Goal: Task Accomplishment & Management: Complete application form

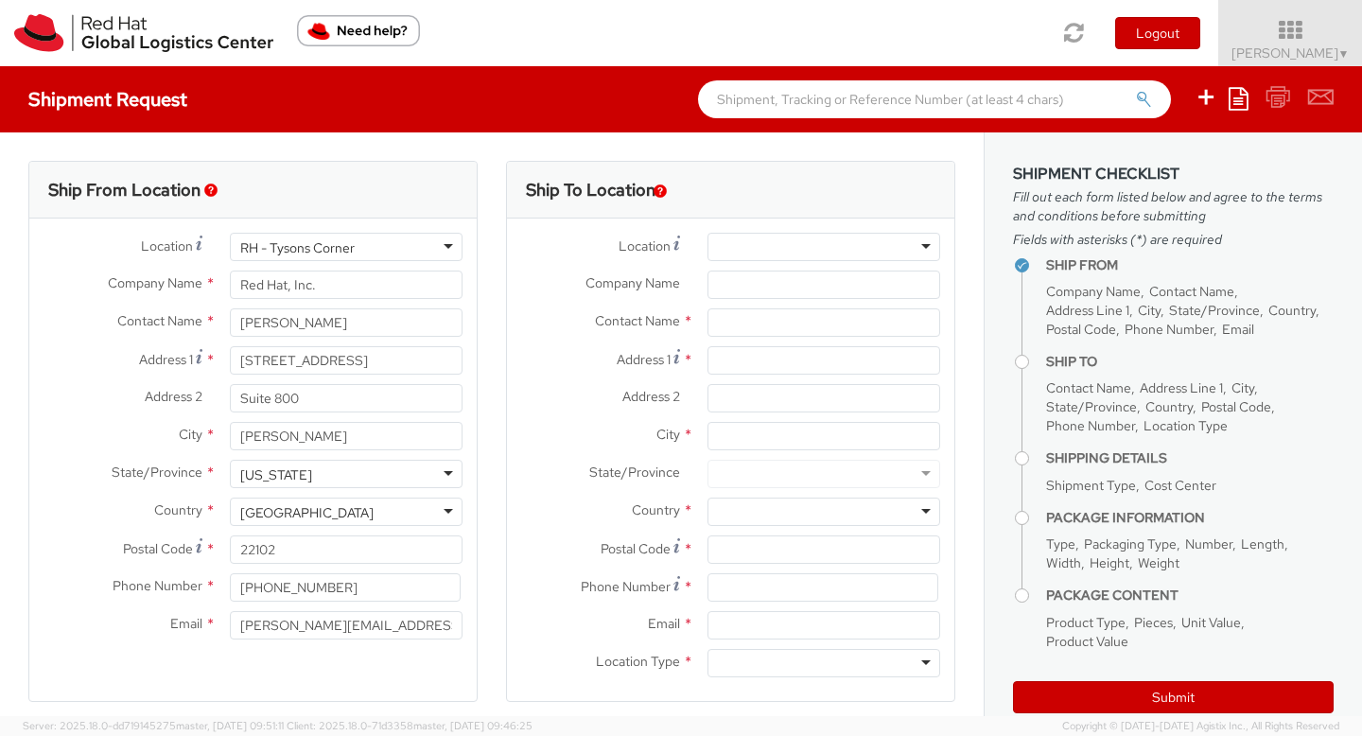
select select
click at [750, 289] on input "Company Name *" at bounding box center [824, 285] width 233 height 28
type input "[GEOGRAPHIC_DATA]"
click at [748, 324] on input "text" at bounding box center [824, 322] width 233 height 28
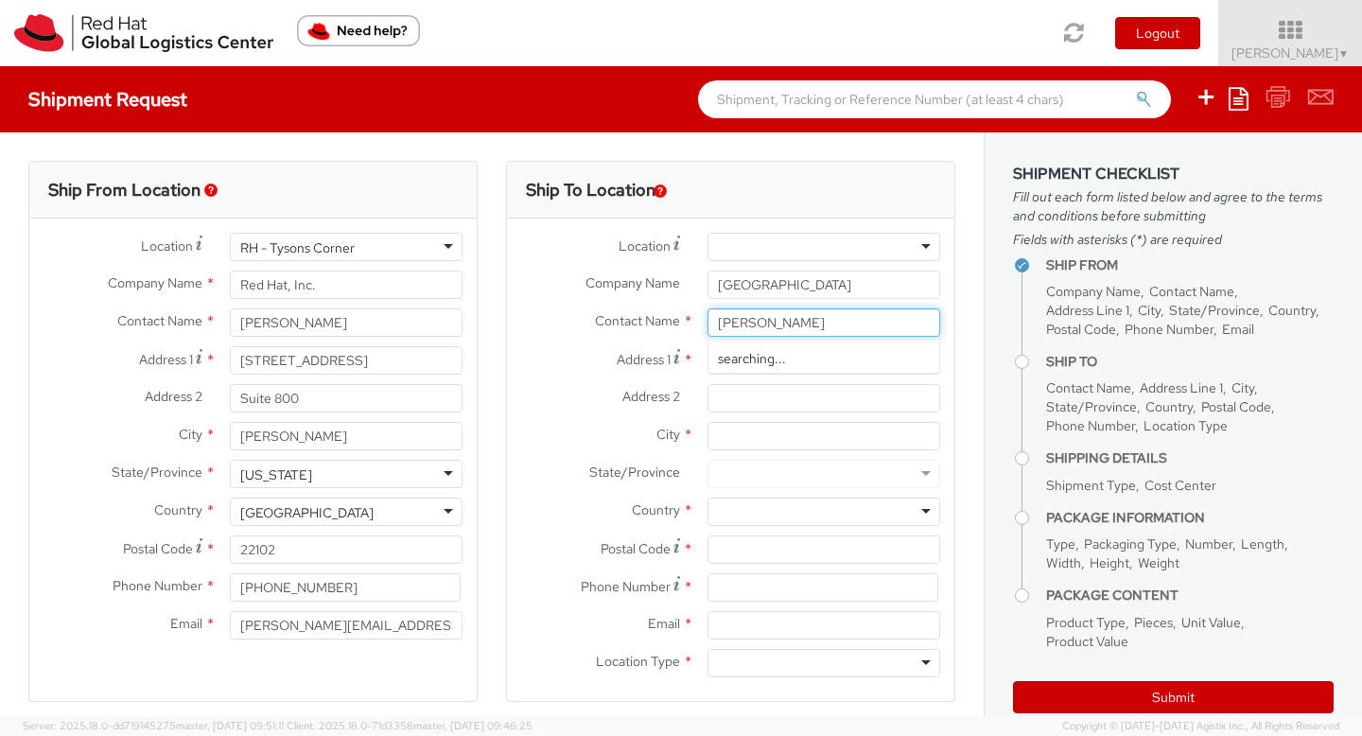
type input "[PERSON_NAME]"
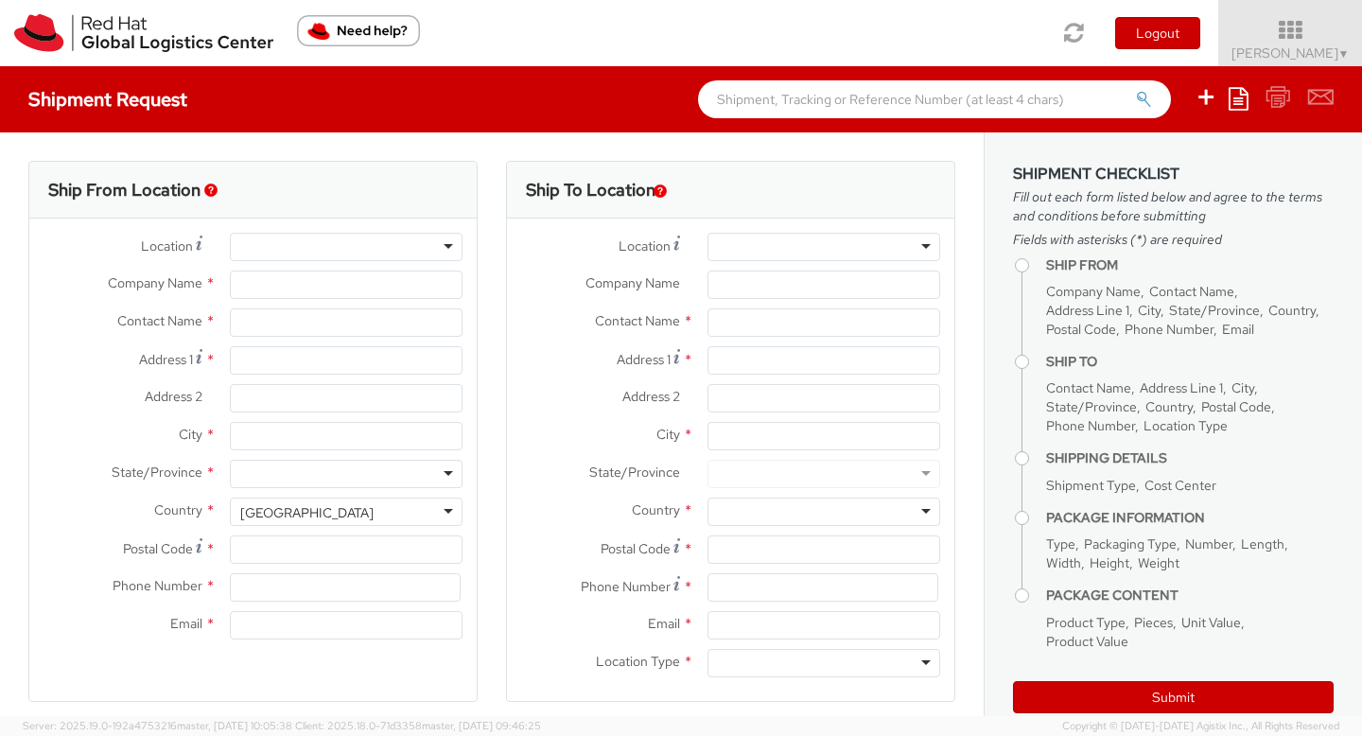
select select "512"
select select
type input "Red Hat"
type input "[PERSON_NAME]"
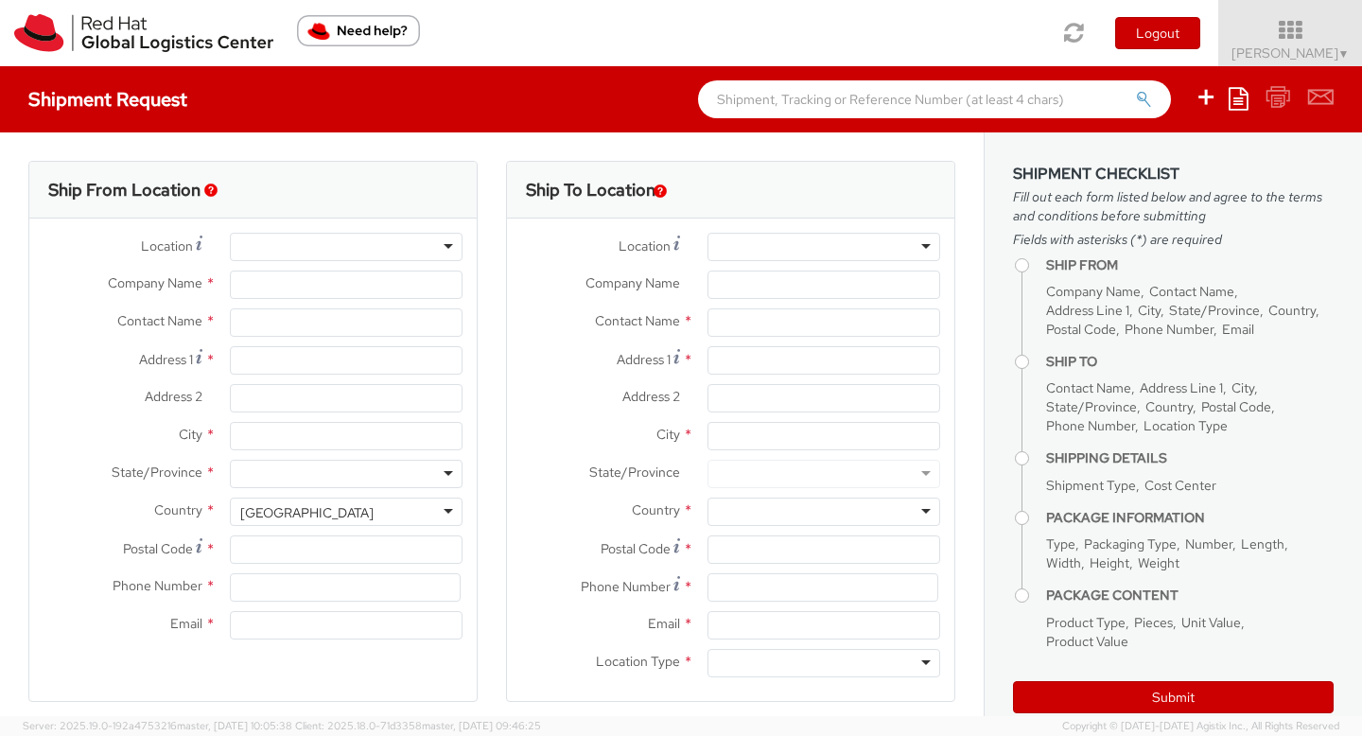
type input "15712979788"
type input "[PERSON_NAME][EMAIL_ADDRESS][DOMAIN_NAME]"
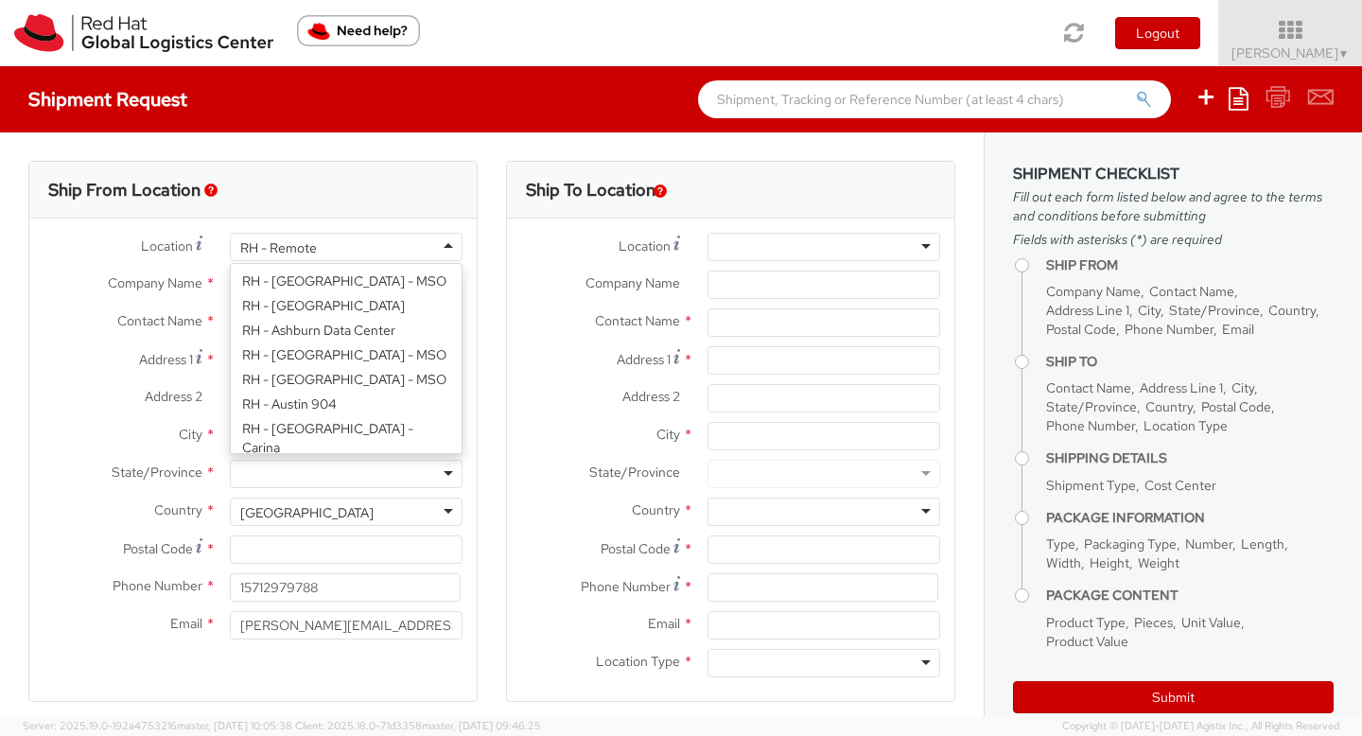
scroll to position [2489, 0]
click at [445, 248] on div "RH - Remote" at bounding box center [346, 247] width 233 height 28
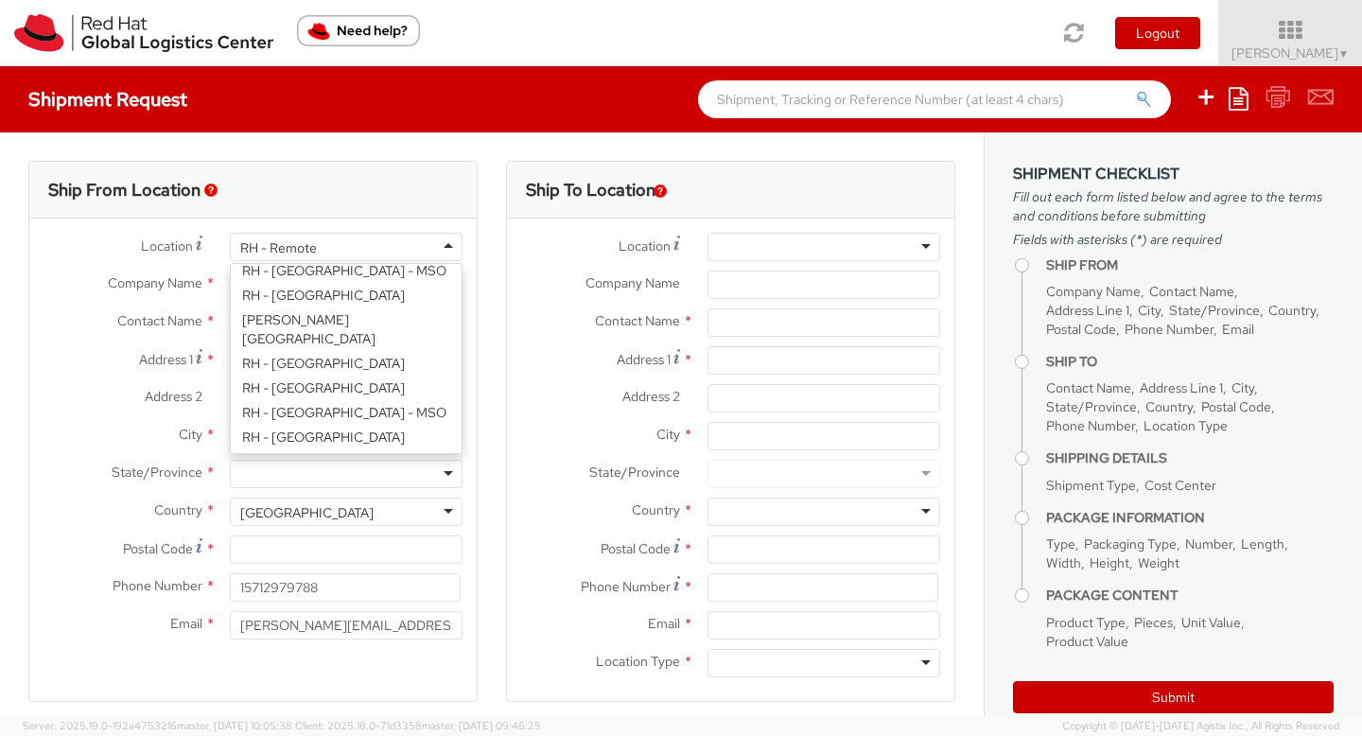
scroll to position [3044, 0]
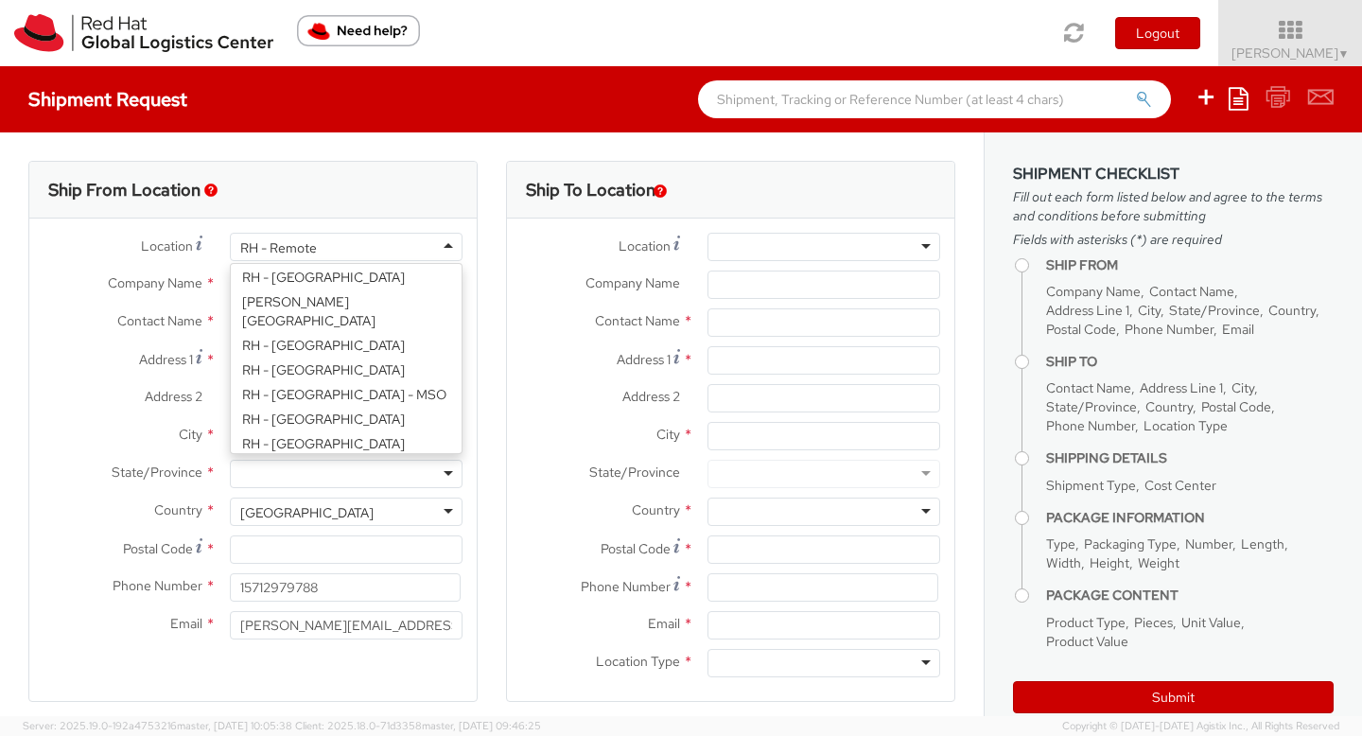
type input "Red Hat, Inc."
type input "[STREET_ADDRESS]"
type input "Suite 800"
type input "[PERSON_NAME]"
type input "22102"
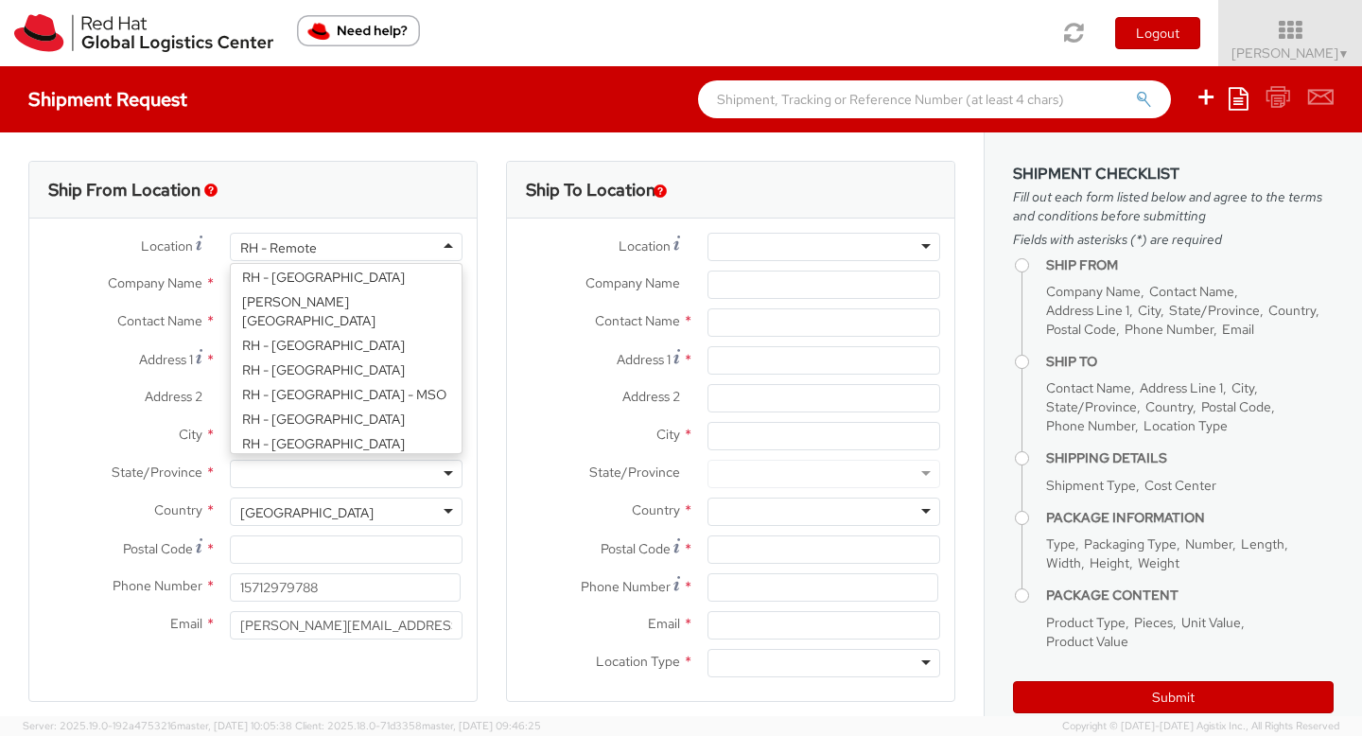
type input "[PHONE_NUMBER]"
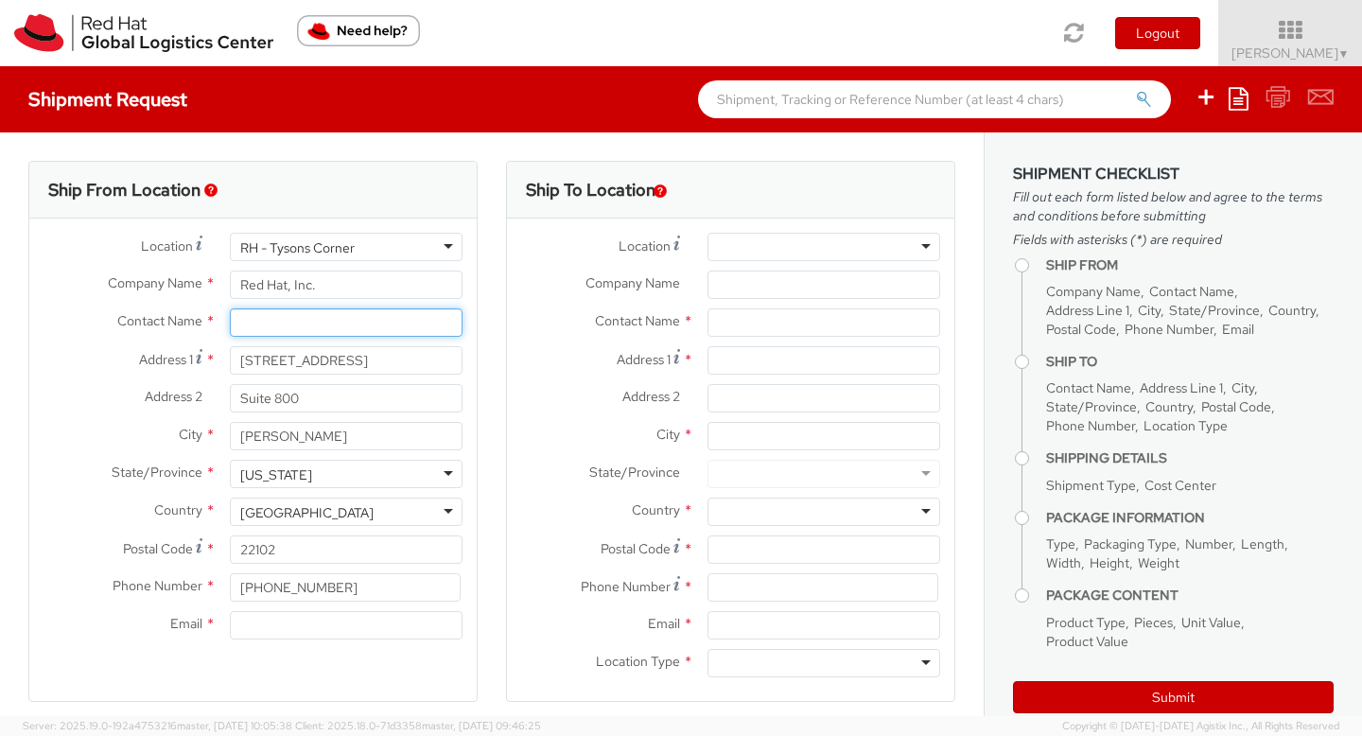
click at [324, 323] on input "text" at bounding box center [346, 322] width 233 height 28
type input "[PERSON_NAME]"
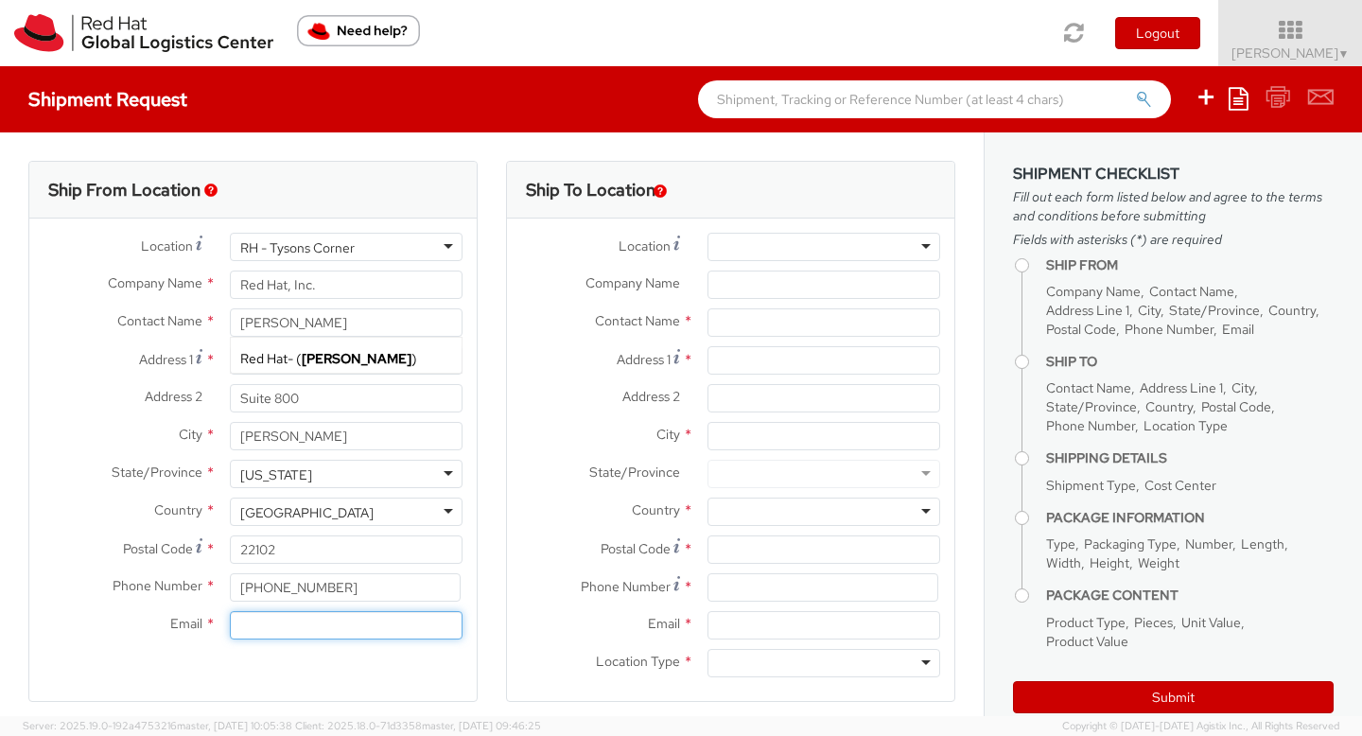
click at [304, 630] on input "Email *" at bounding box center [346, 625] width 233 height 28
type input "[PERSON_NAME][EMAIL_ADDRESS][DOMAIN_NAME]"
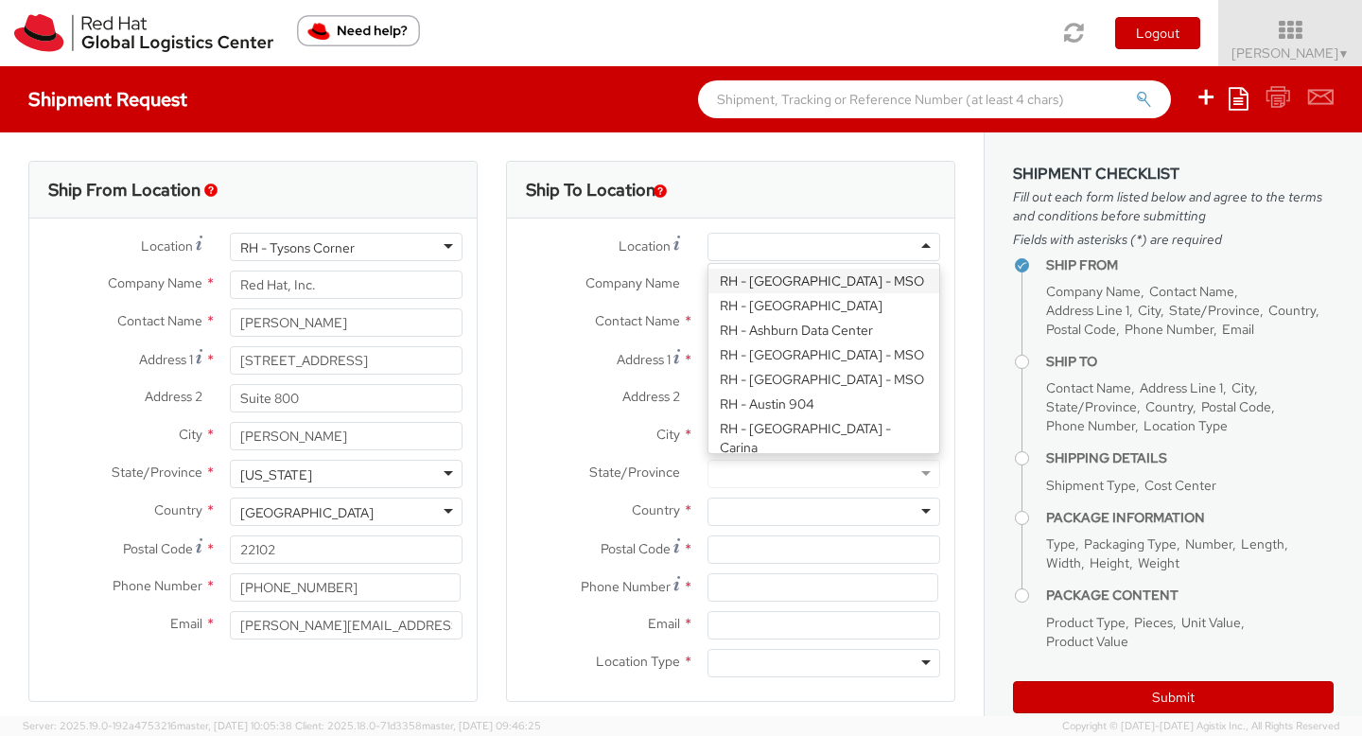
click at [763, 250] on div at bounding box center [824, 247] width 233 height 28
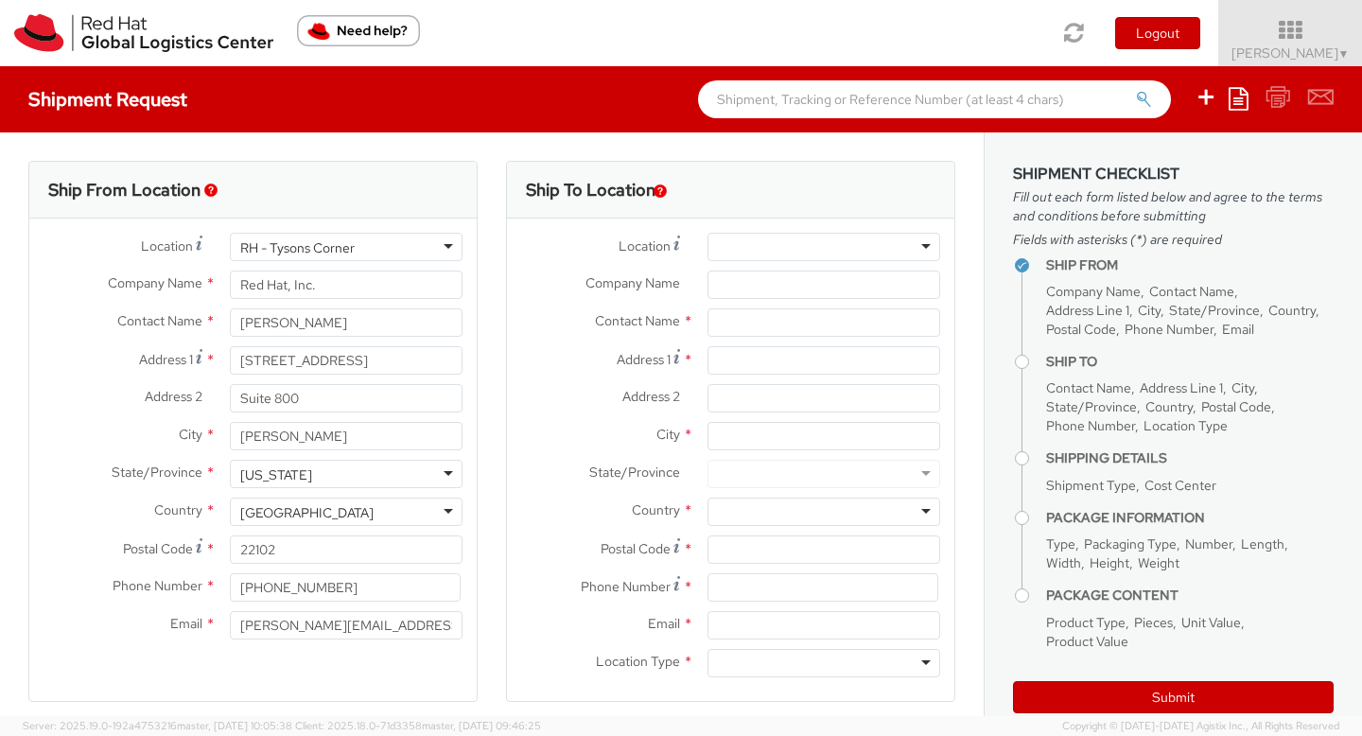
click at [954, 257] on div "Ship To Location Location * [GEOGRAPHIC_DATA] - [GEOGRAPHIC_DATA] - [GEOGRAPHIC…" at bounding box center [731, 443] width 478 height 565
click at [766, 285] on input "Company Name *" at bounding box center [824, 285] width 233 height 28
type input "[GEOGRAPHIC_DATA]"
click at [754, 318] on input "text" at bounding box center [824, 322] width 233 height 28
type input "[PERSON_NAME] - hotel guest"
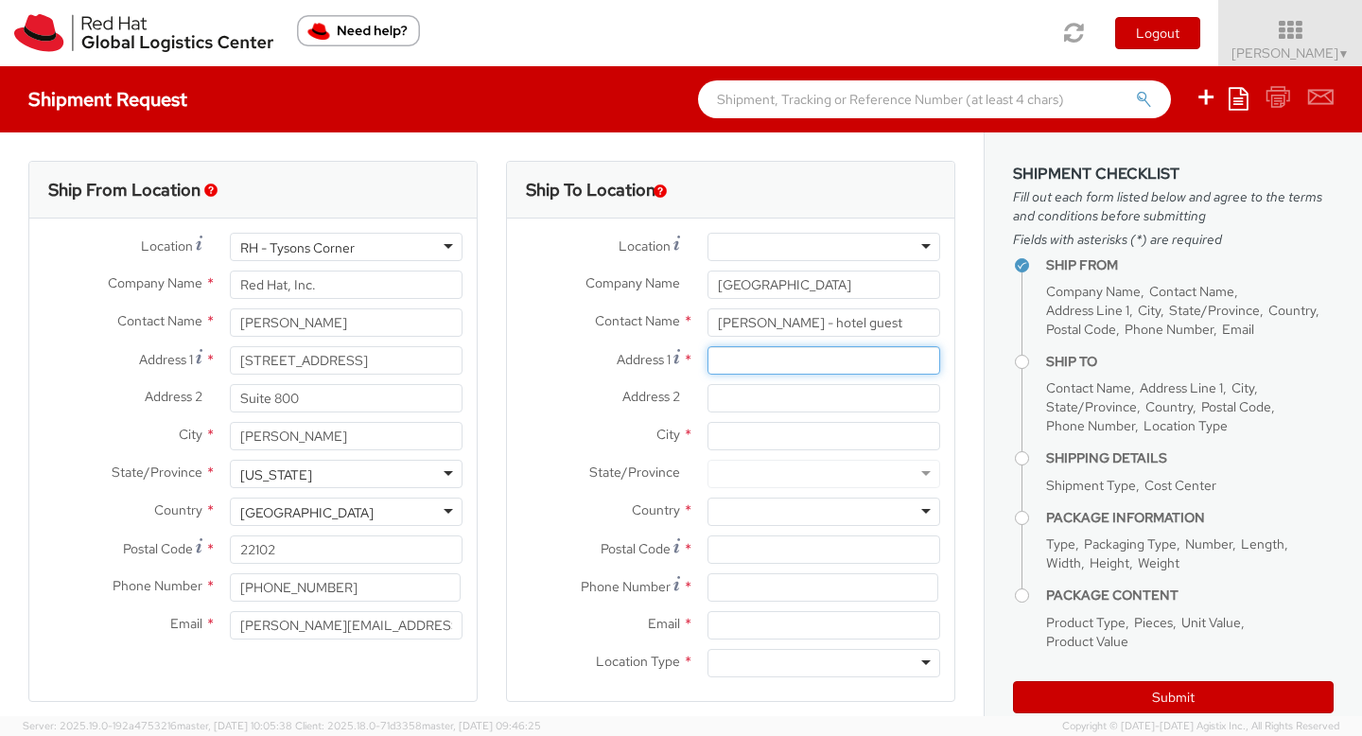
click at [793, 354] on input "Address 1 *" at bounding box center [824, 360] width 233 height 28
paste input "[STREET_ADDRESS][US_STATE][US_STATE]"
type input "[STREET_ADDRESS][US_STATE][US_STATE]"
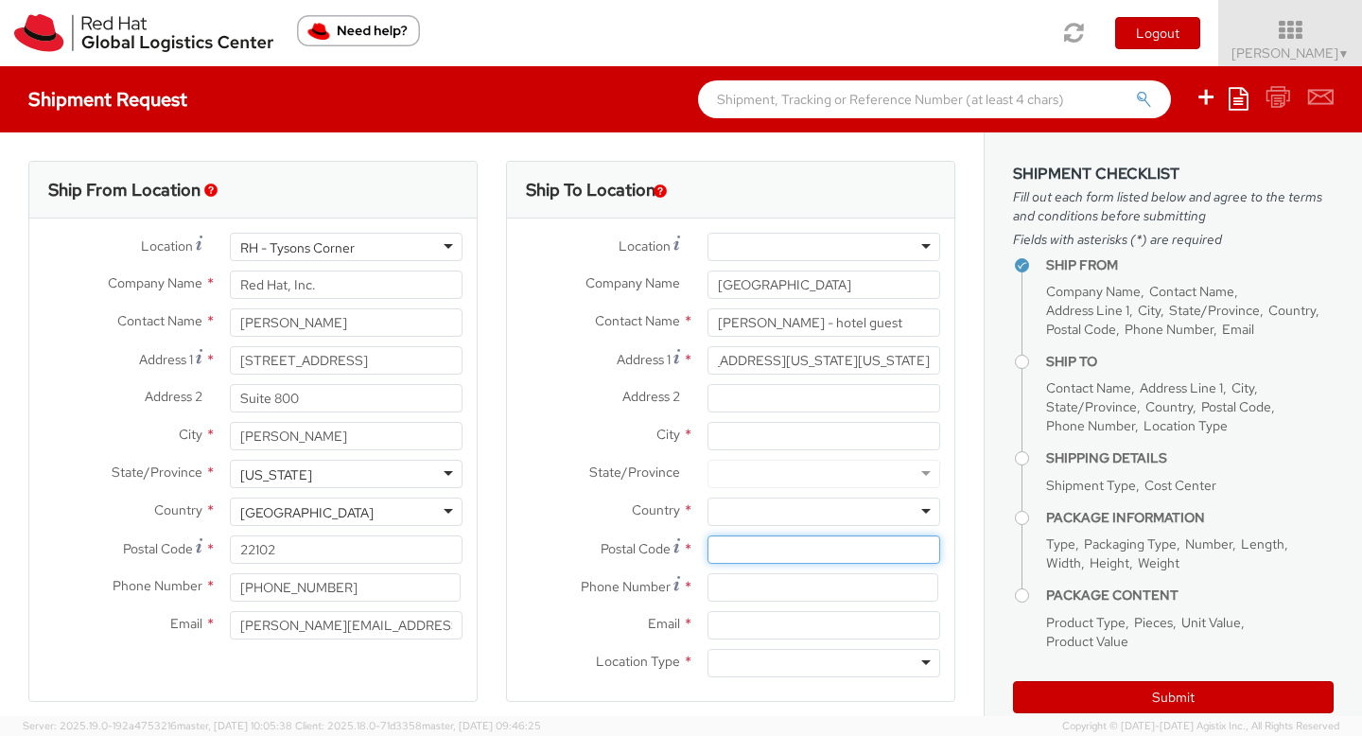
scroll to position [0, 0]
click at [727, 552] on input "Postal Code *" at bounding box center [824, 549] width 233 height 28
type input "20004"
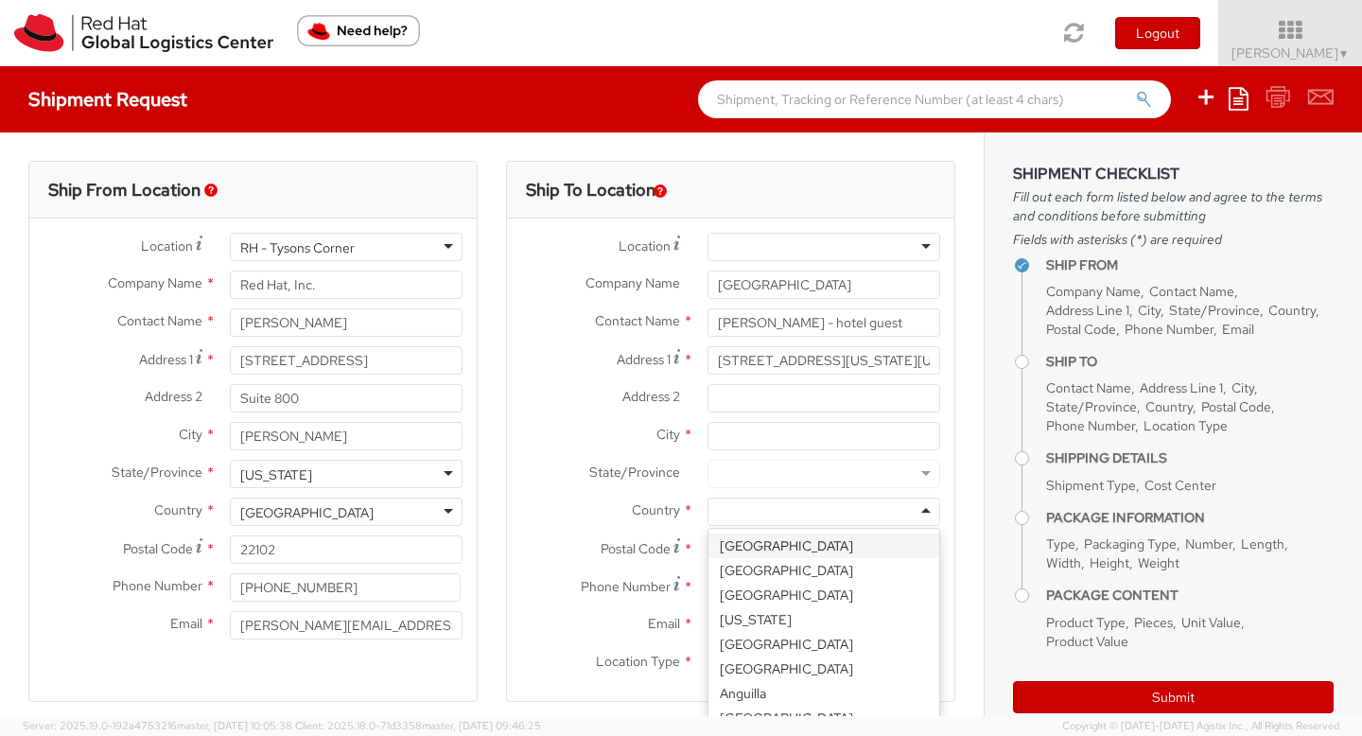
click at [736, 515] on div at bounding box center [824, 512] width 233 height 28
type input "uni"
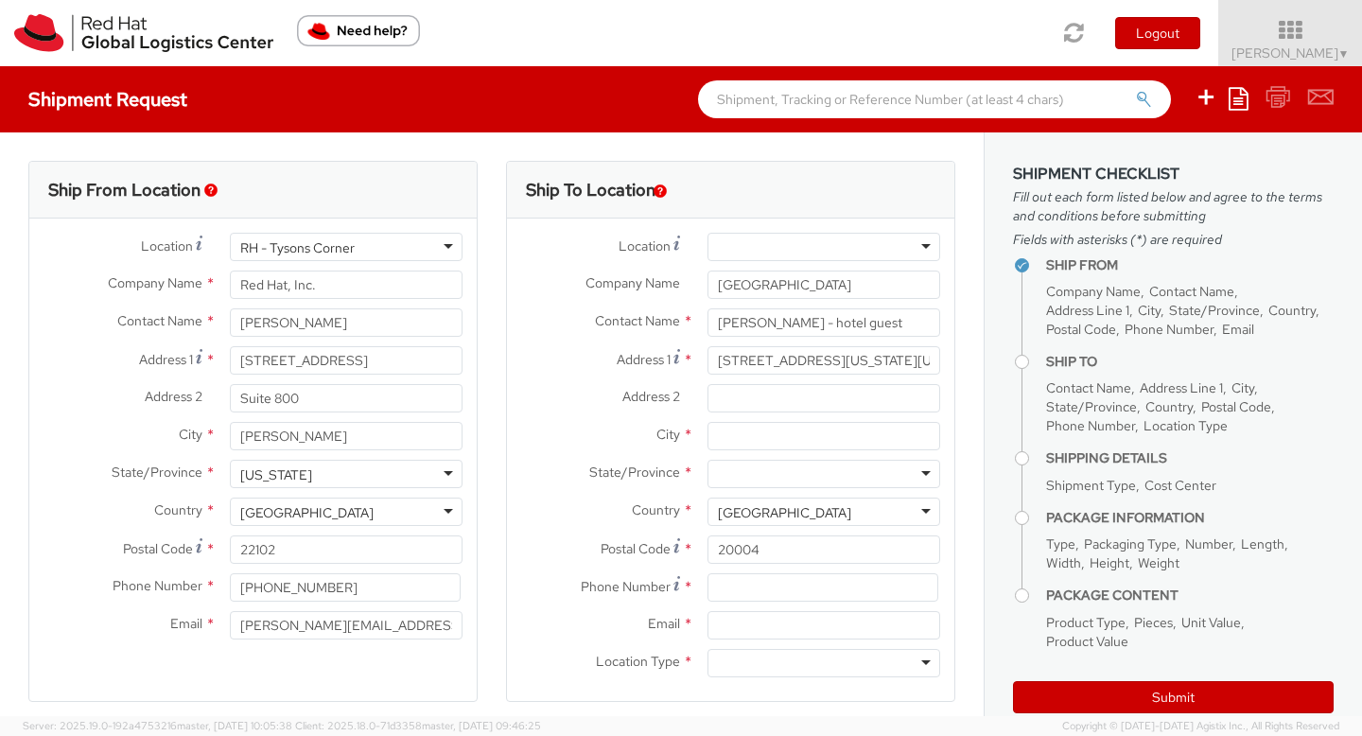
click at [756, 471] on div at bounding box center [824, 474] width 233 height 28
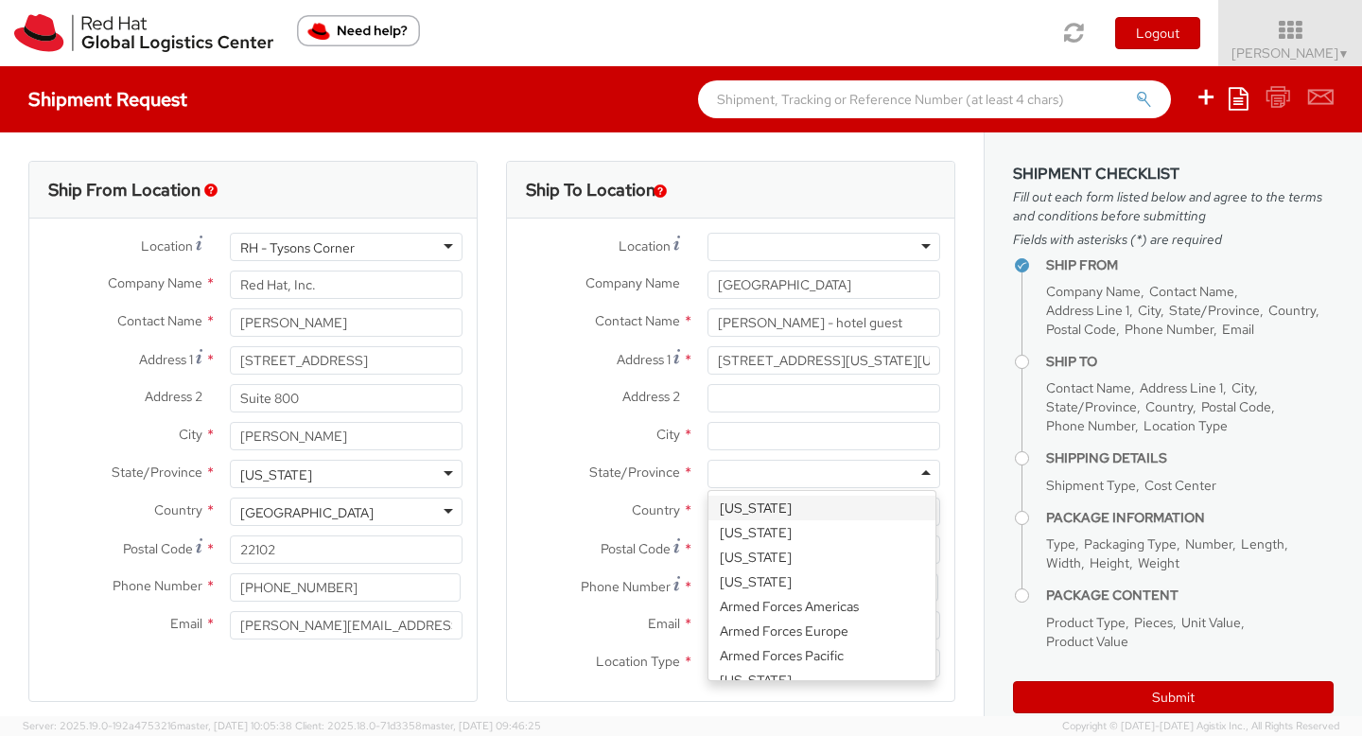
type input "d"
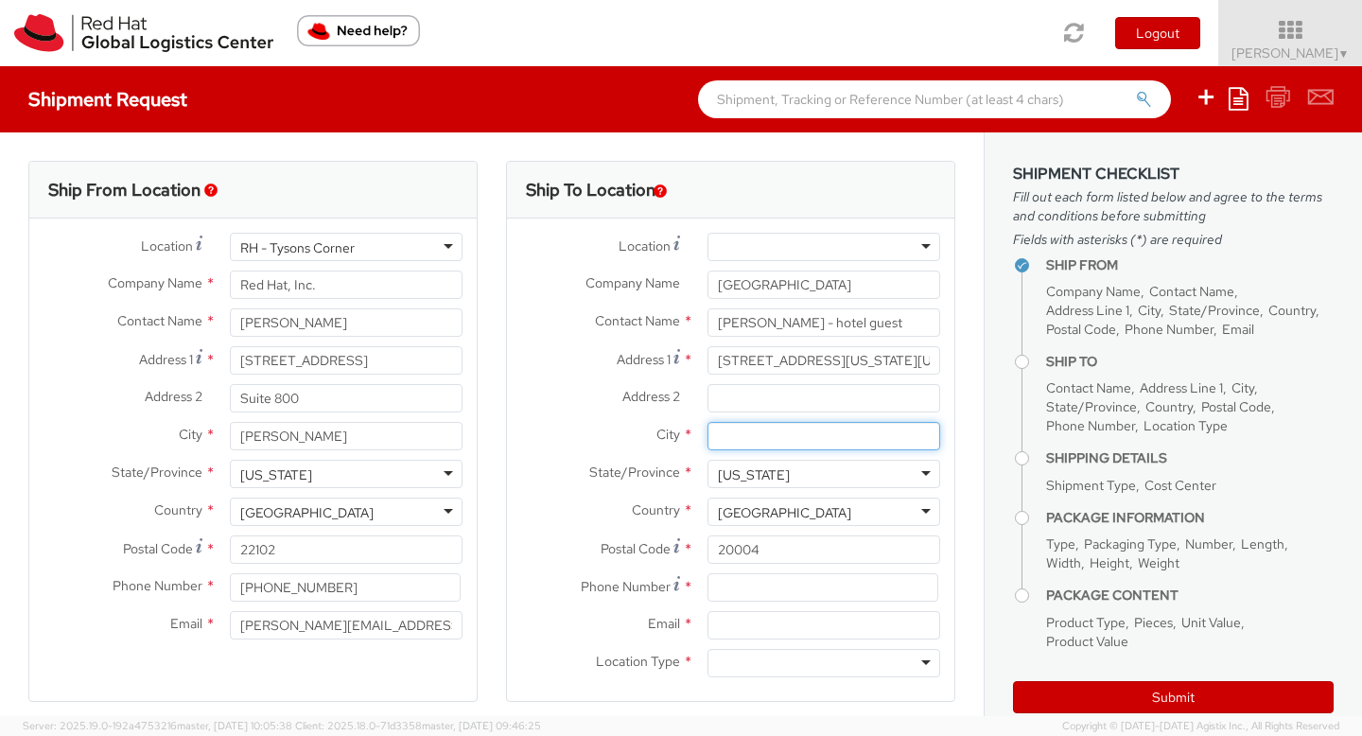
click at [753, 434] on input "City *" at bounding box center [824, 436] width 233 height 28
type input "[US_STATE]"
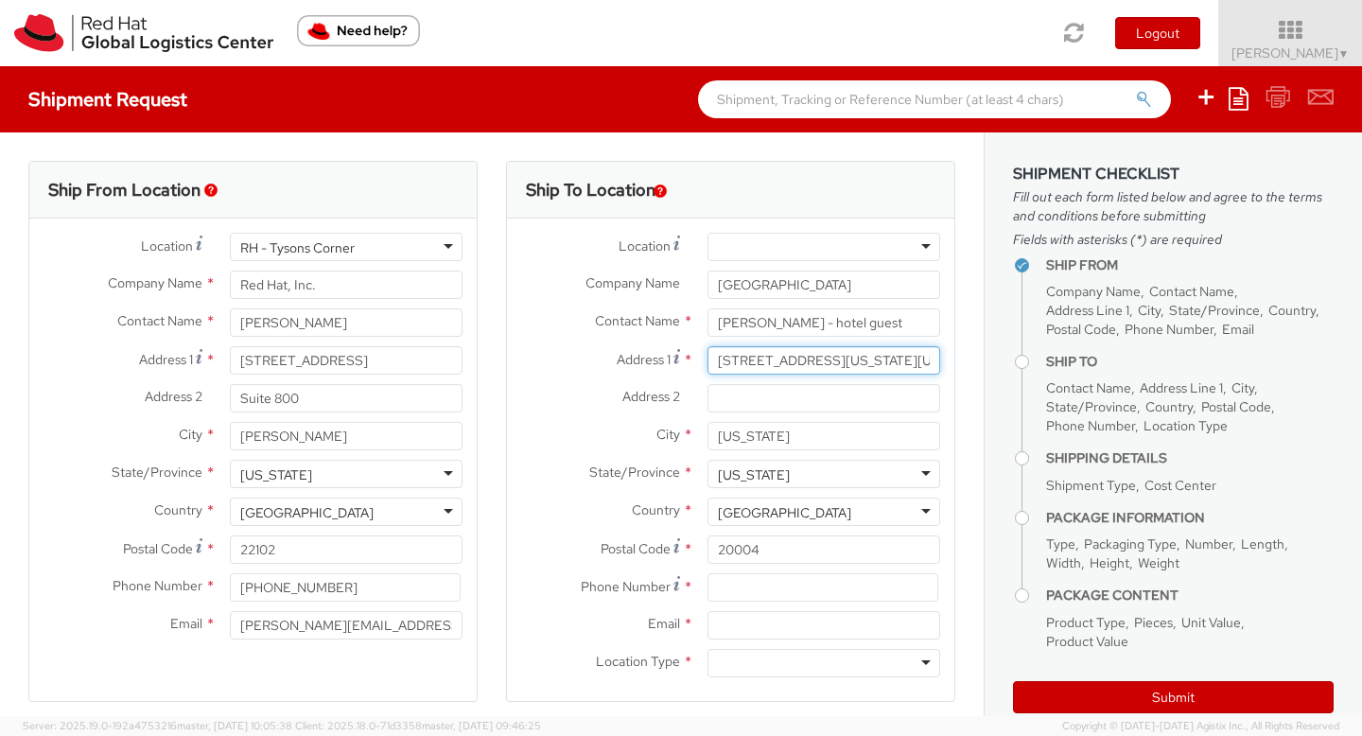
click at [779, 359] on input "[STREET_ADDRESS][US_STATE][US_STATE]" at bounding box center [824, 360] width 233 height 28
click at [871, 362] on input "[STREET_ADDRESS][US_STATE][US_STATE]" at bounding box center [824, 360] width 233 height 28
type input "[STREET_ADDRESS][US_STATE],"
click at [804, 397] on input "Address 2 *" at bounding box center [824, 398] width 233 height 28
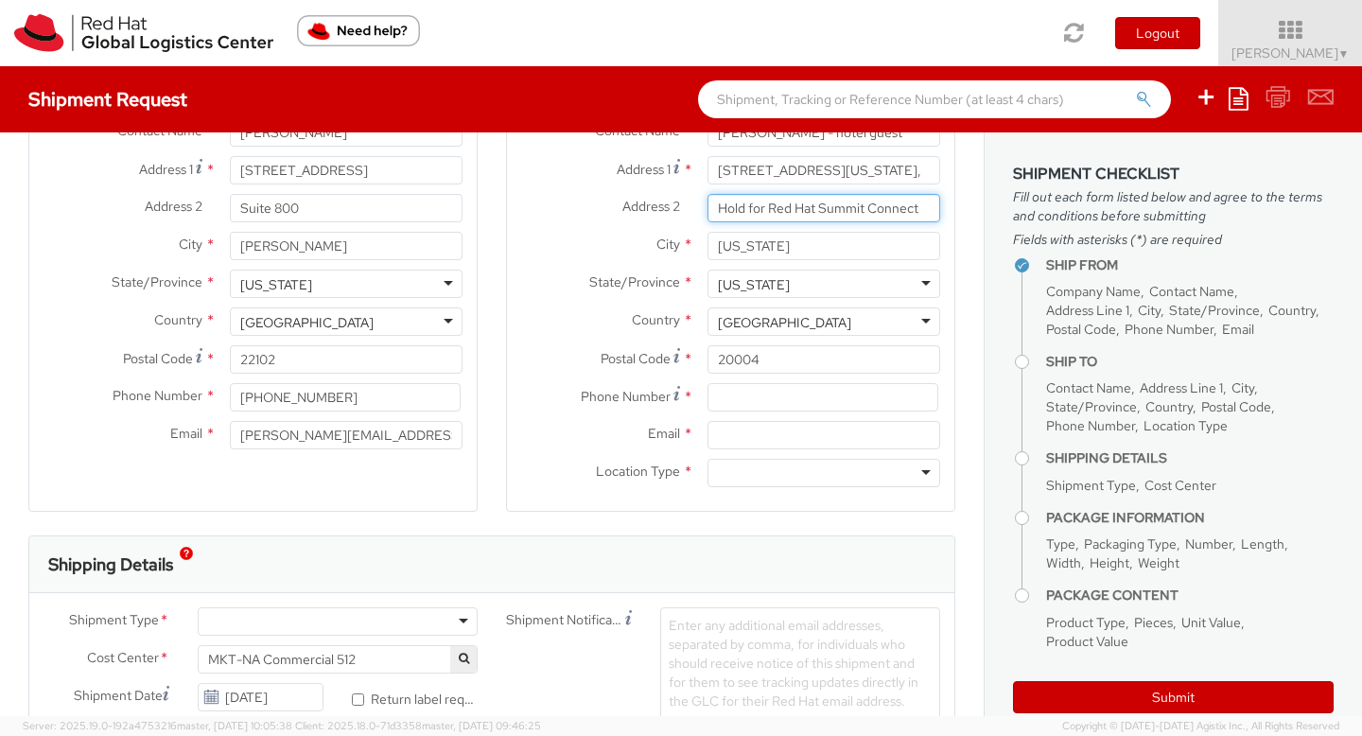
scroll to position [199, 0]
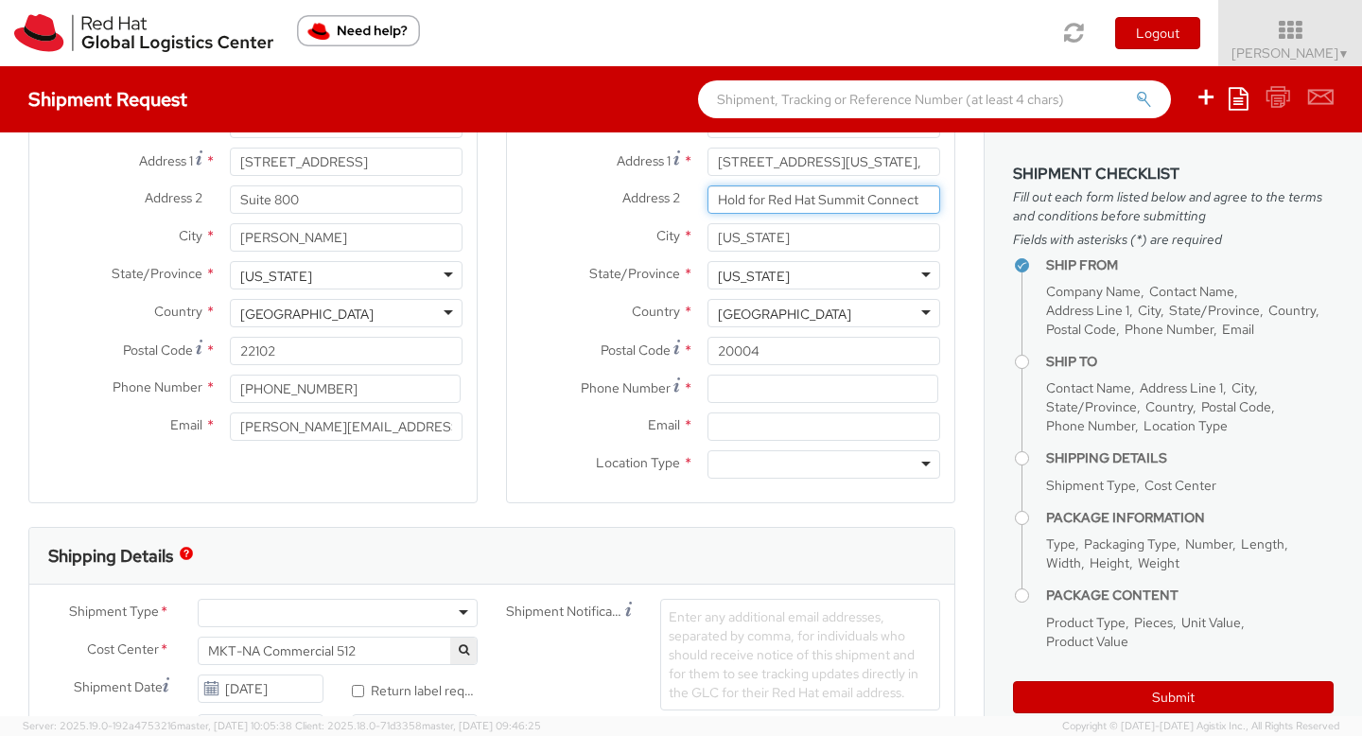
type input "Hold for Red Hat Summit Connect"
click at [817, 389] on input at bounding box center [823, 389] width 231 height 28
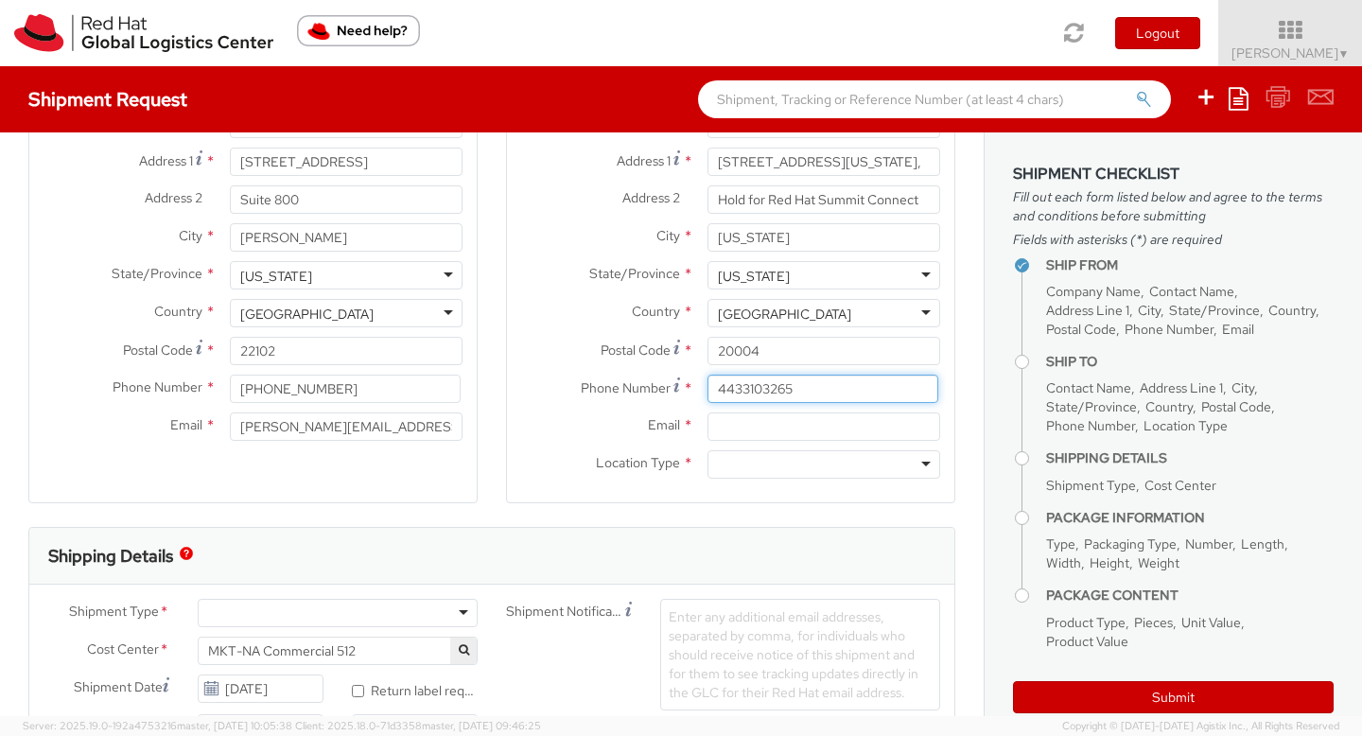
type input "4433103265"
click at [807, 423] on input "Email *" at bounding box center [824, 426] width 233 height 28
type input "[PERSON_NAME][EMAIL_ADDRESS][DOMAIN_NAME]"
click at [811, 467] on div at bounding box center [824, 464] width 233 height 28
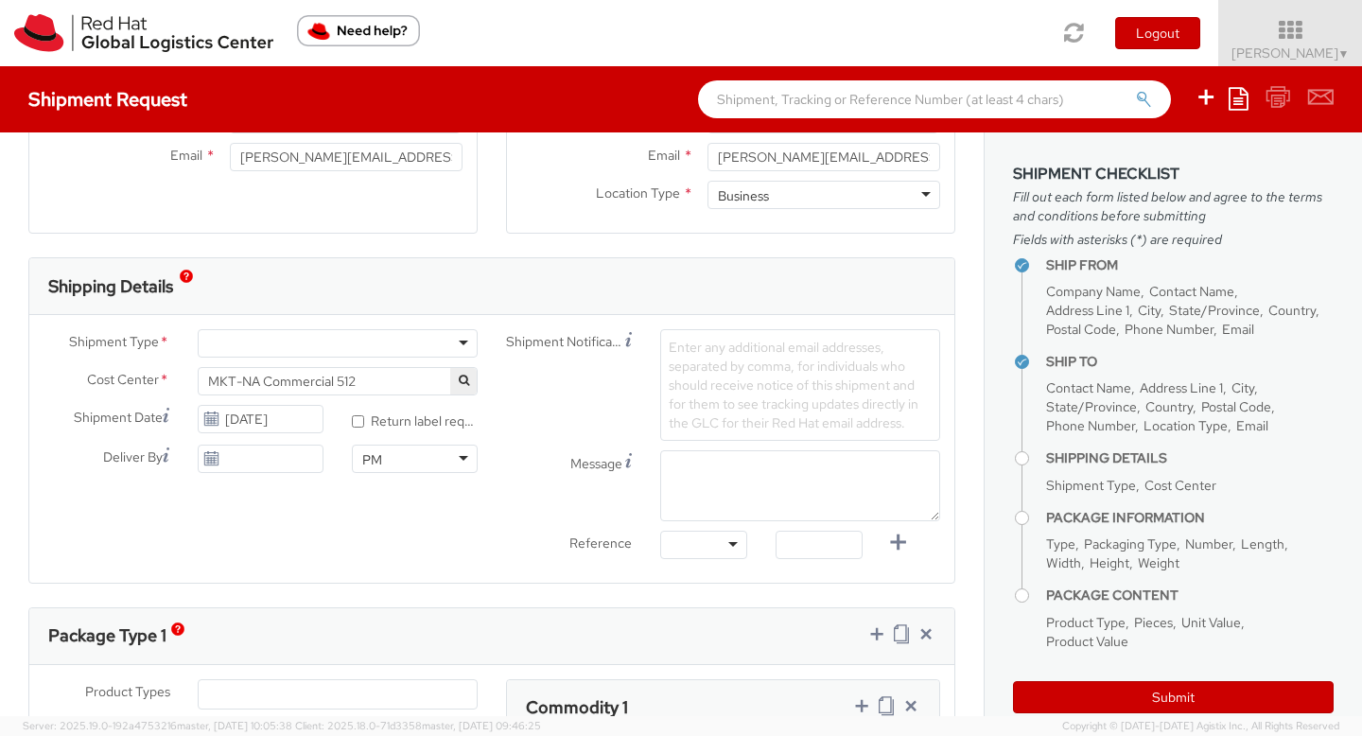
scroll to position [477, 0]
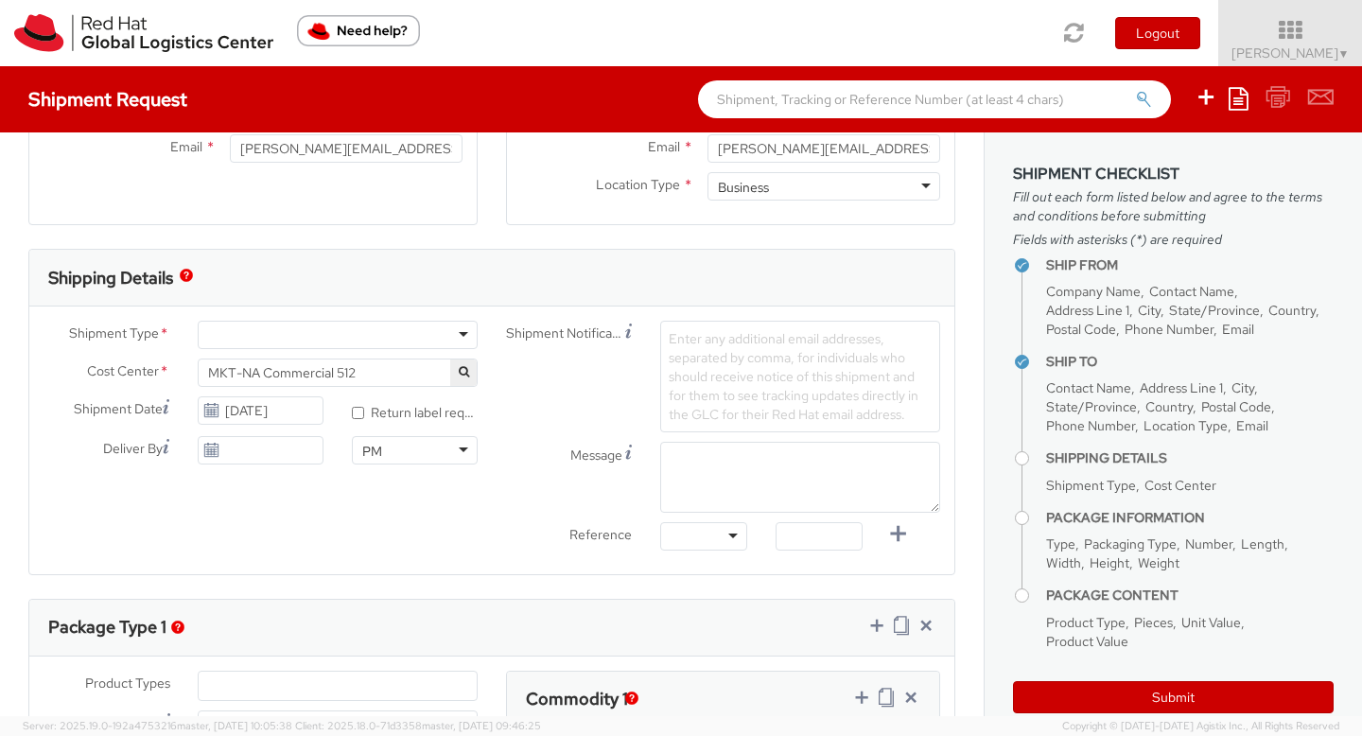
click at [456, 336] on div at bounding box center [338, 335] width 280 height 28
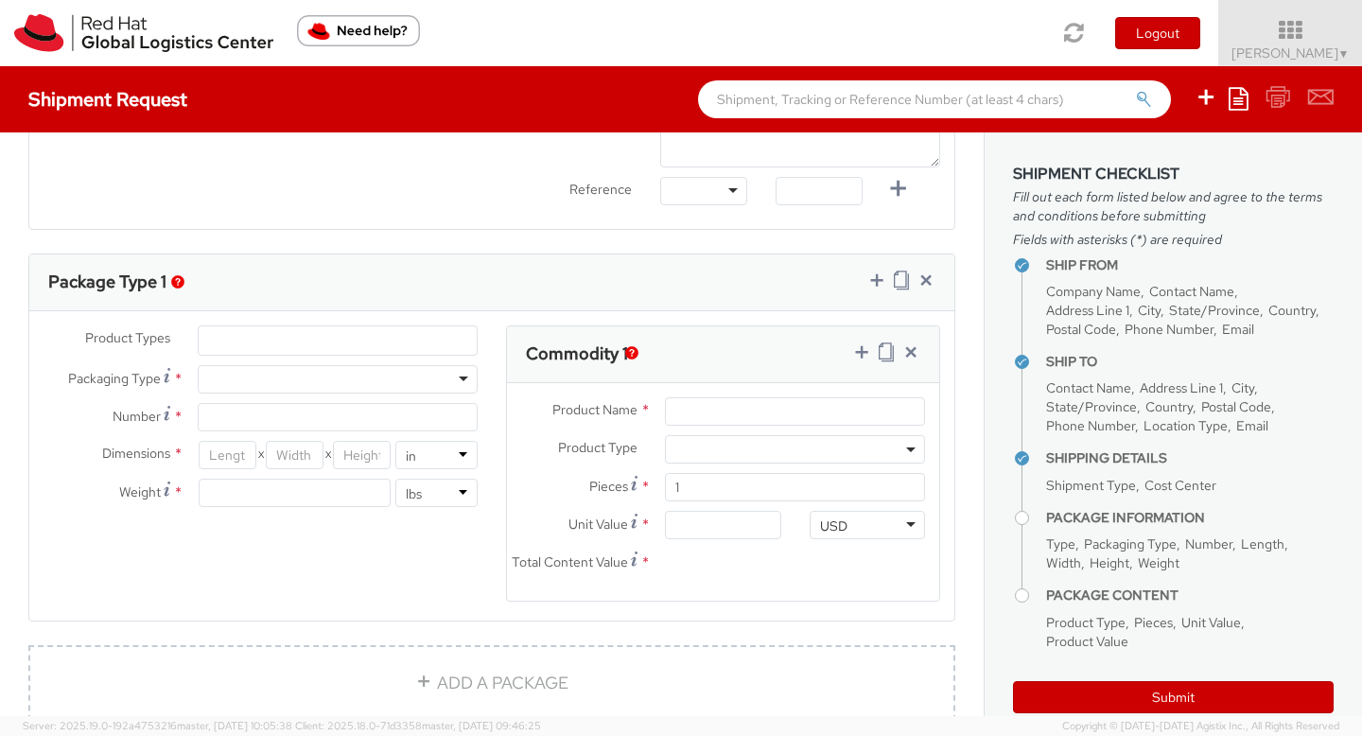
scroll to position [824, 0]
click at [404, 376] on div at bounding box center [338, 377] width 280 height 28
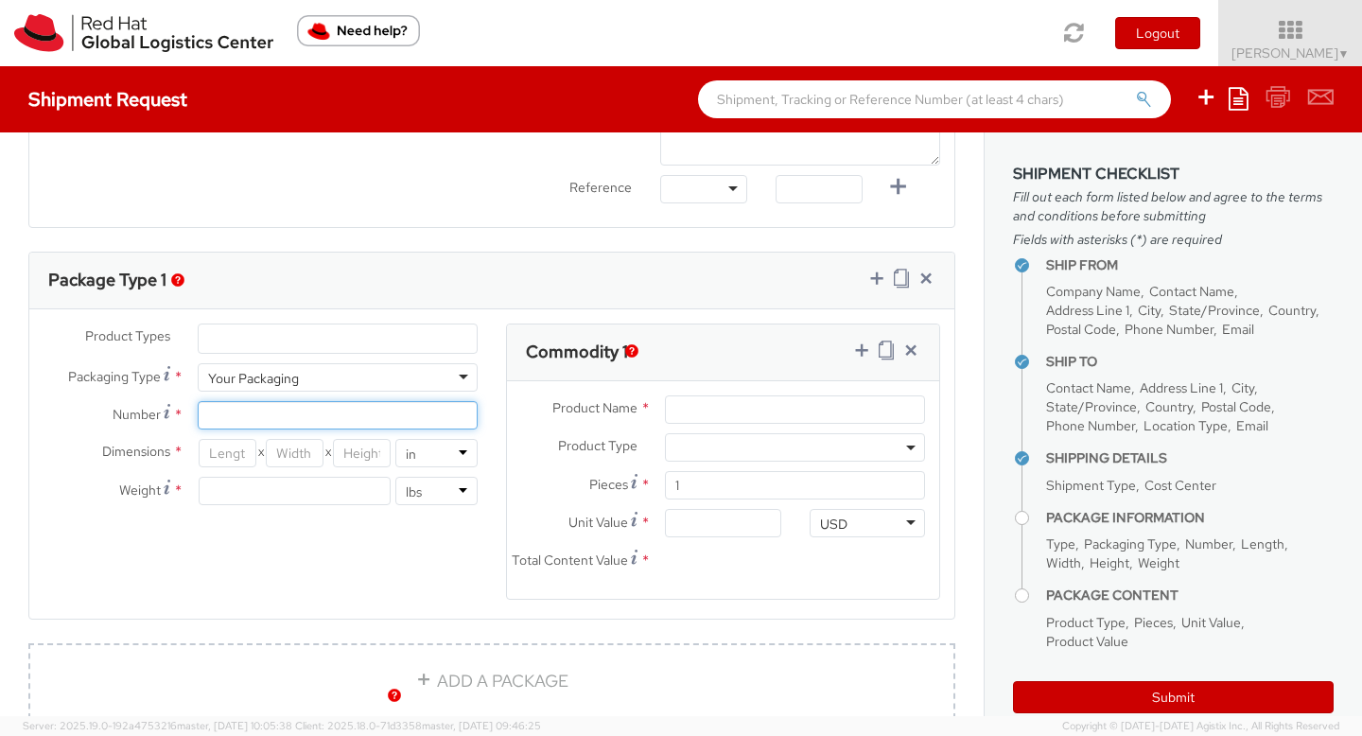
click at [304, 418] on input "Number *" at bounding box center [338, 415] width 280 height 28
type input "1"
click at [351, 604] on div "Product Types * Documents Docking Station Laptop Monitor Other Hardware Server …" at bounding box center [491, 474] width 925 height 300
click at [235, 460] on input "number" at bounding box center [228, 453] width 58 height 28
type input "16"
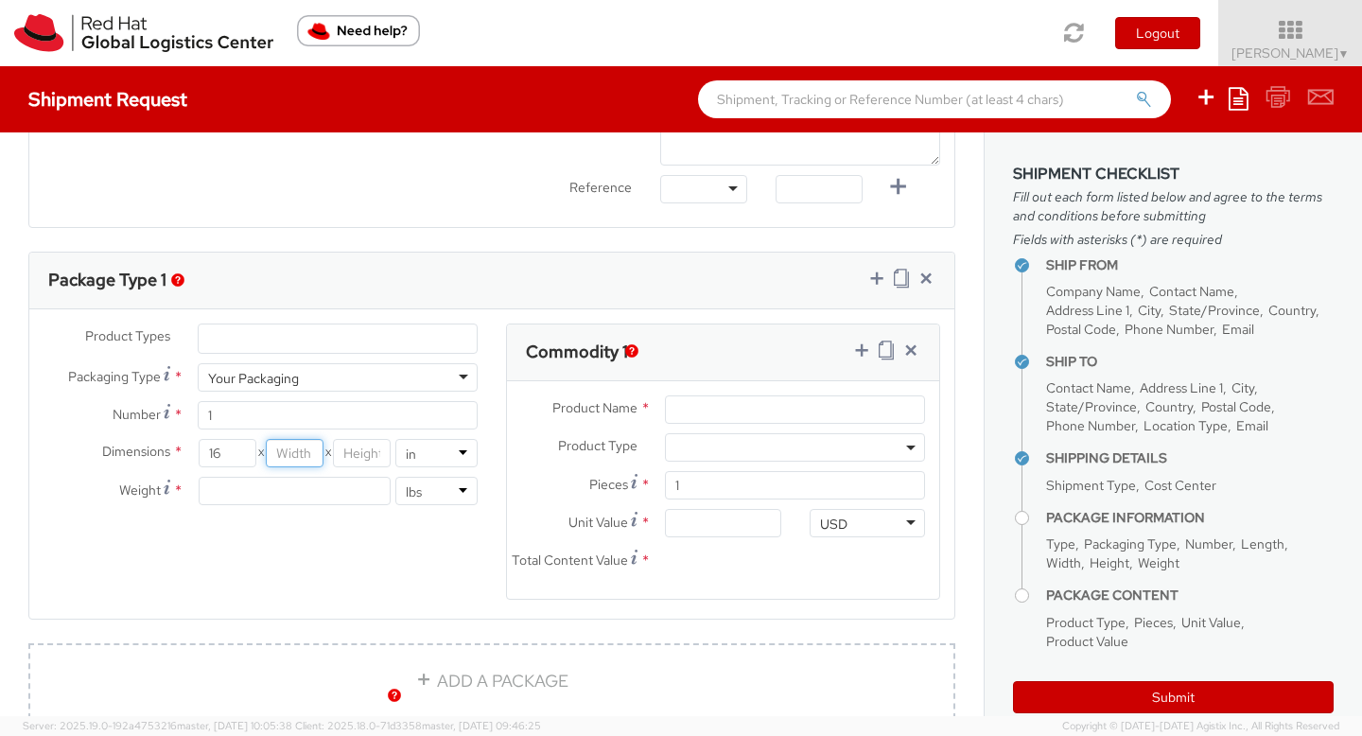
click at [295, 450] on input "number" at bounding box center [295, 453] width 58 height 28
type input "10"
click at [358, 460] on input "number" at bounding box center [362, 453] width 58 height 28
type input "6"
click at [350, 491] on input "number" at bounding box center [295, 491] width 192 height 28
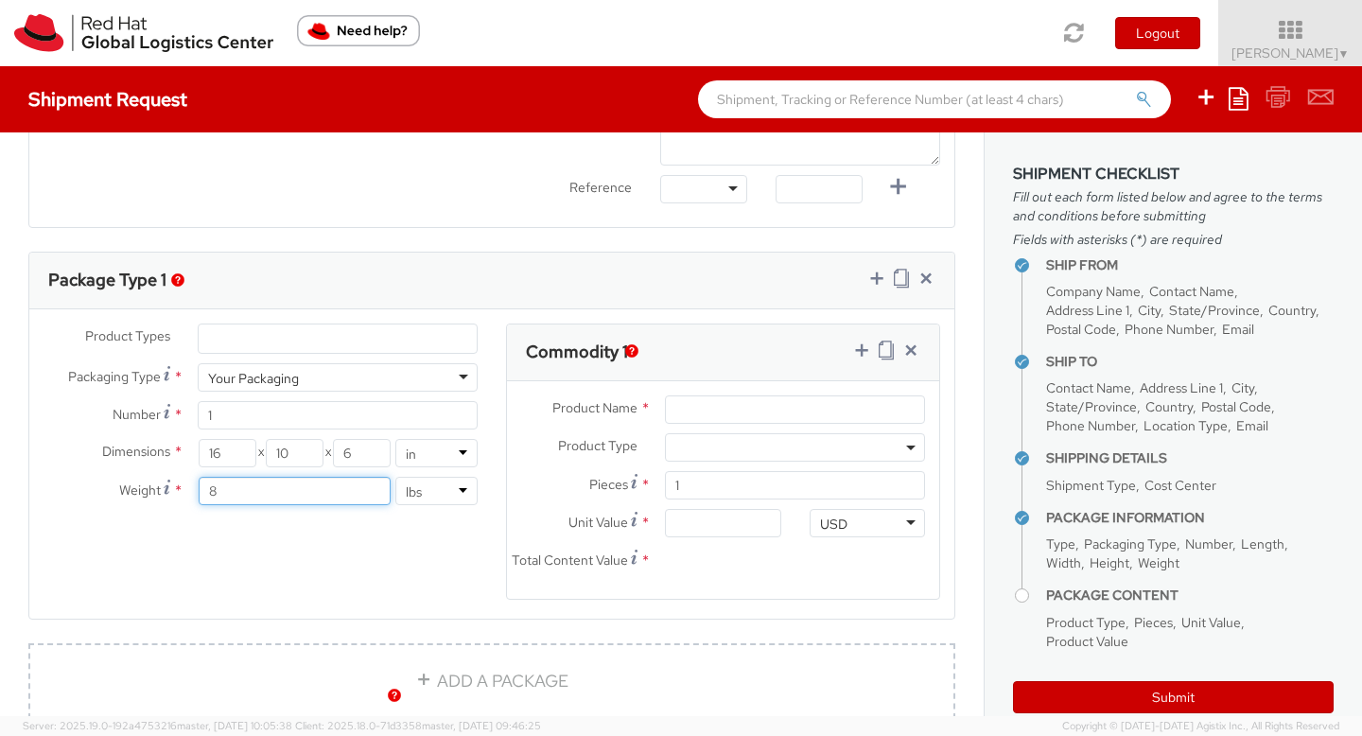
type input "8"
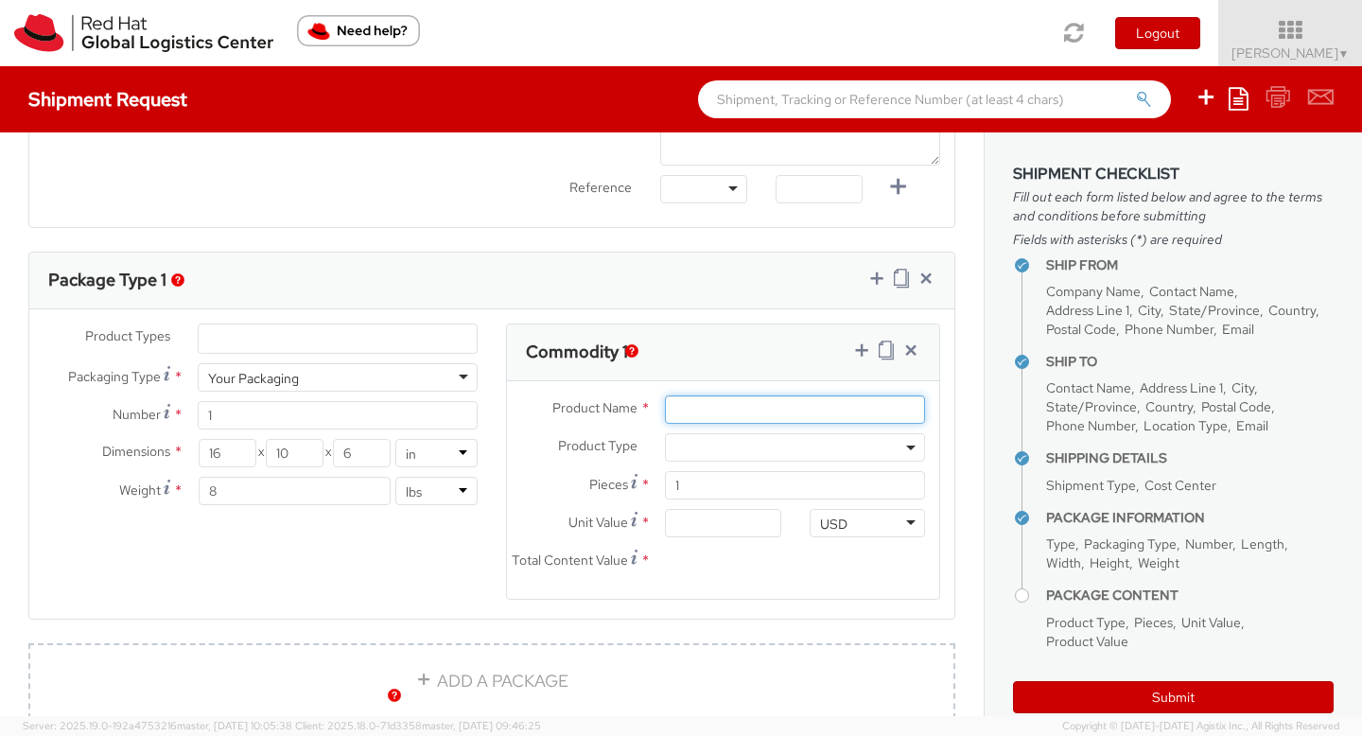
click at [704, 413] on input "Product Name *" at bounding box center [795, 409] width 260 height 28
type input "Red Hat socks"
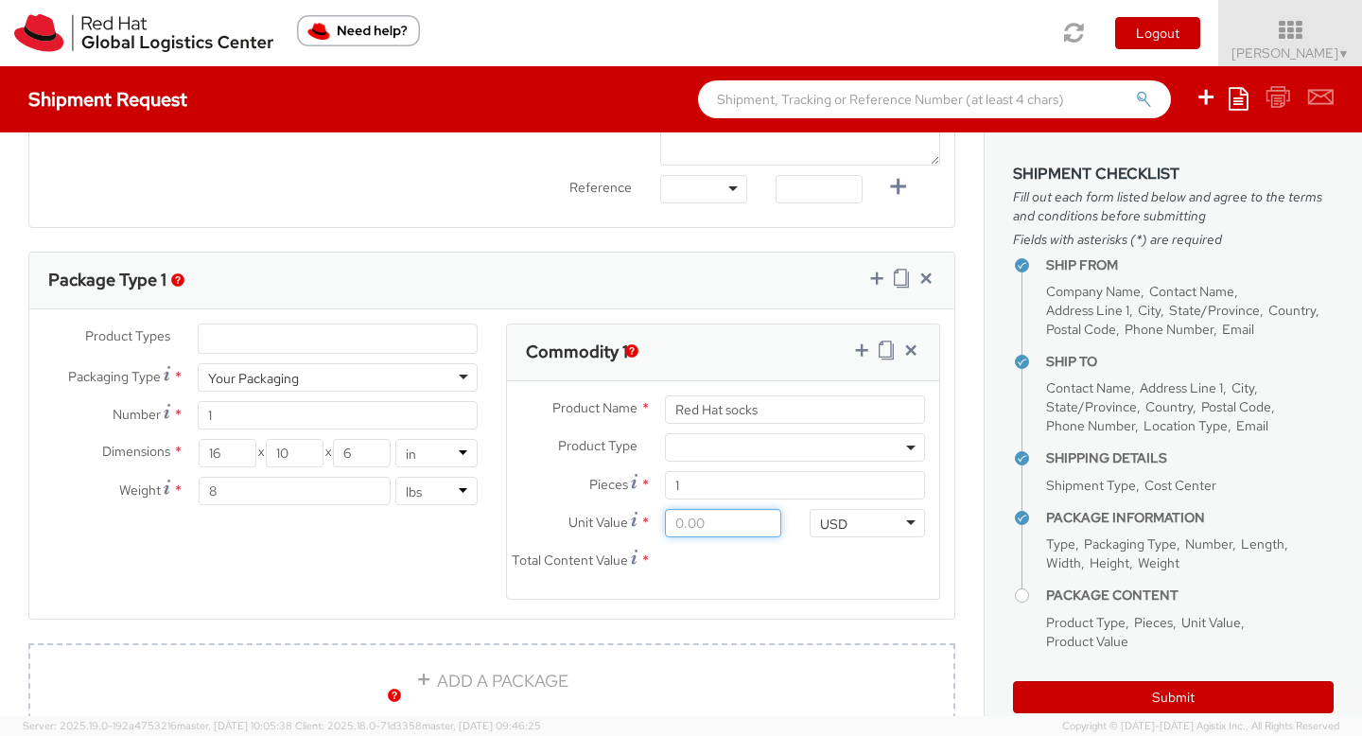
click at [693, 527] on input "Unit Value *" at bounding box center [722, 523] width 115 height 28
type input "5.00"
type input "50.00"
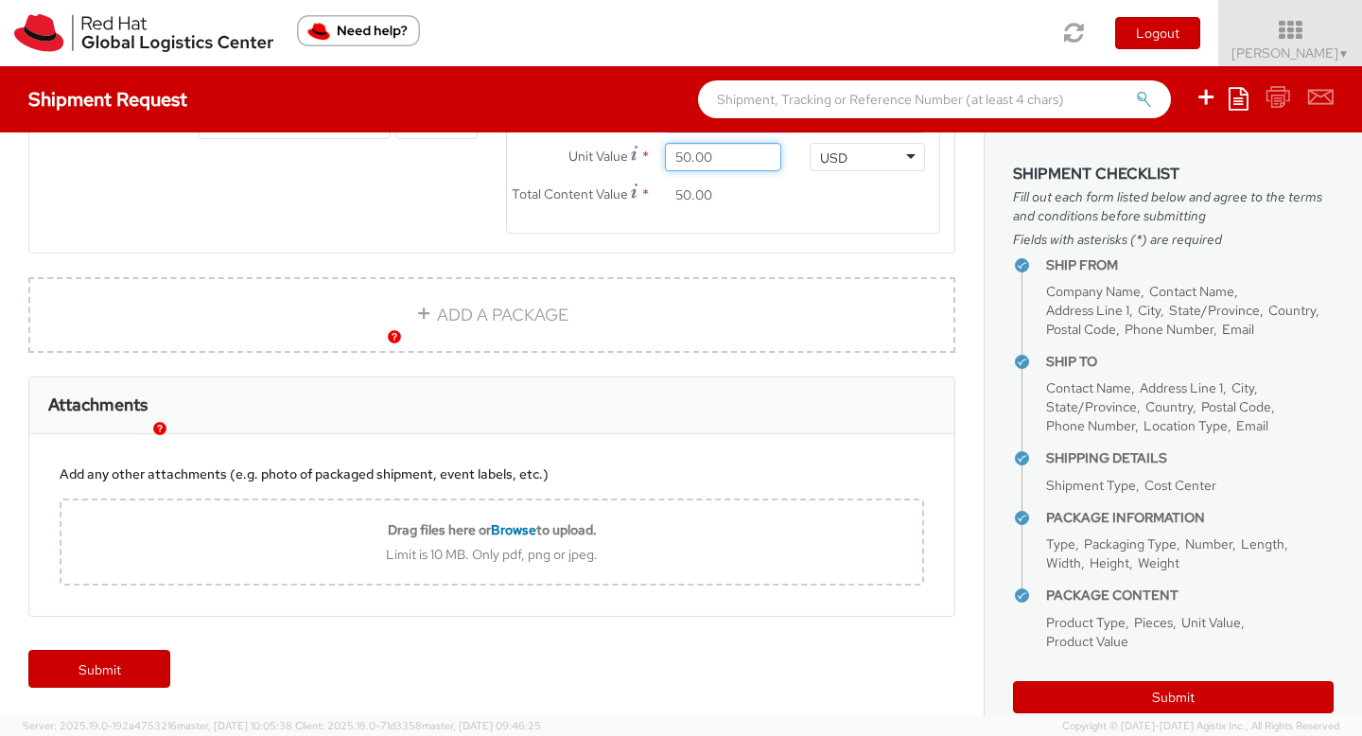
scroll to position [1206, 0]
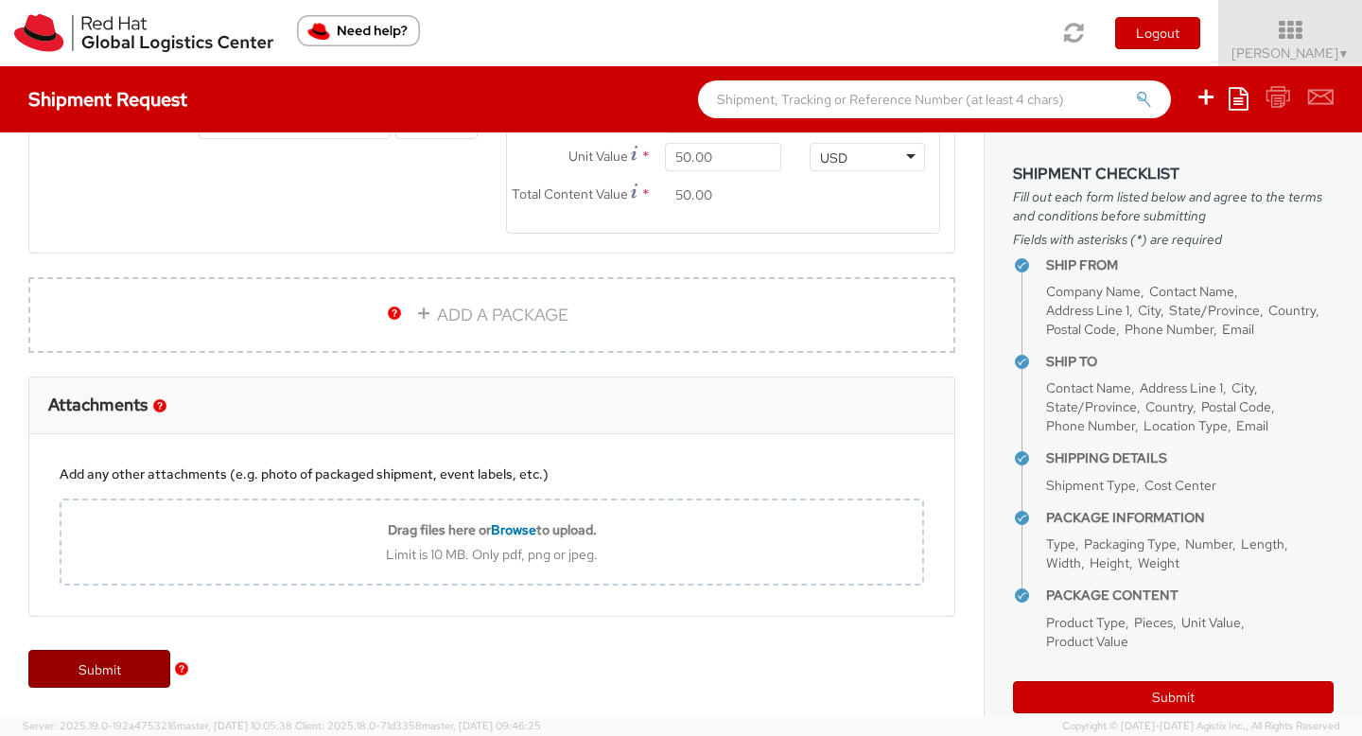
click at [106, 669] on link "Submit" at bounding box center [99, 669] width 142 height 38
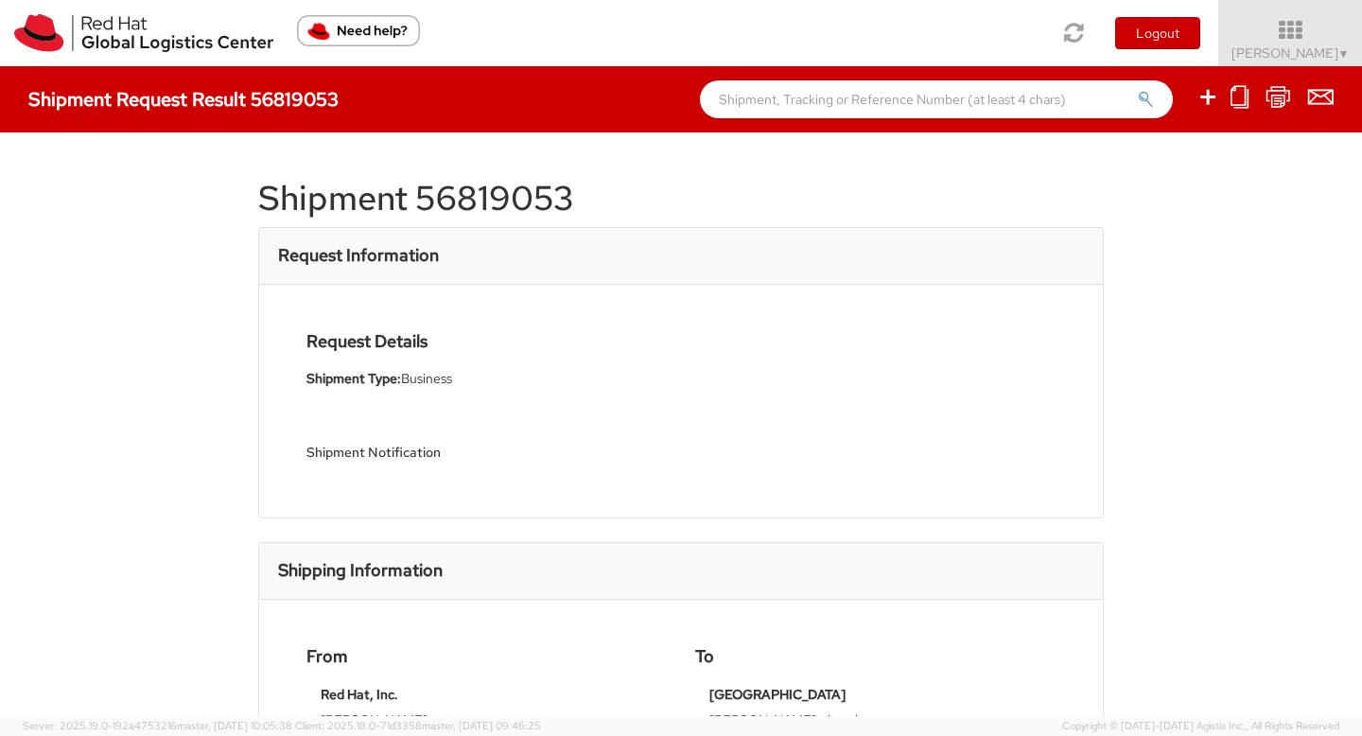
click at [125, 515] on div "Shipment 56819053 Request Information Request Details Shipment Type: Business S…" at bounding box center [681, 424] width 1362 height 584
